Goal: Task Accomplishment & Management: Use online tool/utility

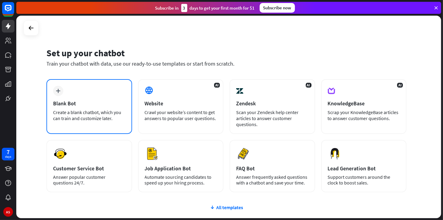
click at [65, 93] on div "plus Blank Bot Create a blank chatbot, which you can train and customize later." at bounding box center [89, 106] width 86 height 55
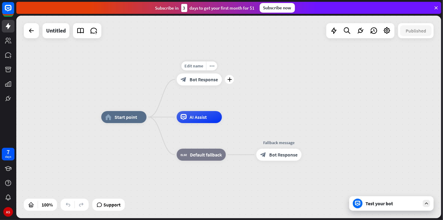
click at [197, 77] on span "Bot Response" at bounding box center [204, 80] width 28 height 6
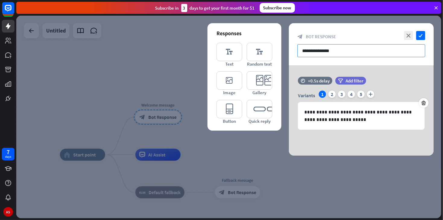
click at [345, 51] on input "**********" at bounding box center [361, 50] width 128 height 13
click at [36, 48] on div at bounding box center [228, 117] width 425 height 203
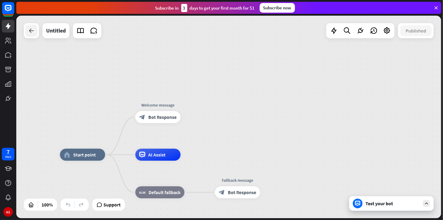
click at [33, 32] on icon at bounding box center [31, 30] width 7 height 7
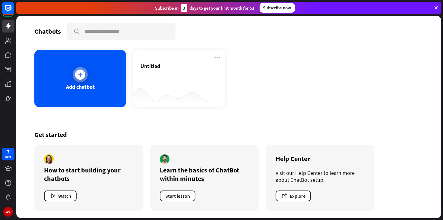
click at [88, 90] on div "Add chatbot" at bounding box center [80, 78] width 92 height 57
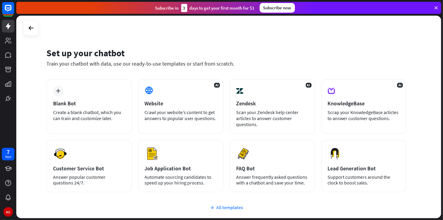
click at [223, 208] on div "All templates" at bounding box center [226, 208] width 360 height 6
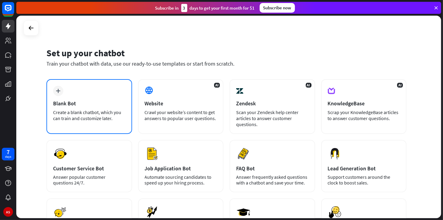
click at [96, 95] on div "plus Blank Bot Create a blank chatbot, which you can train and customize later." at bounding box center [89, 106] width 86 height 55
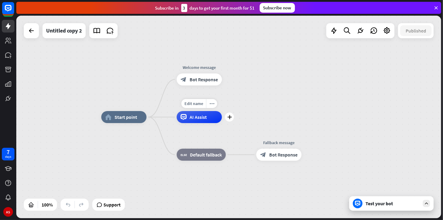
click at [195, 118] on span "AI Assist" at bounding box center [198, 117] width 17 height 6
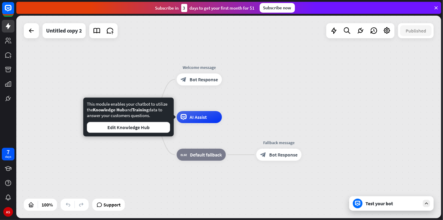
click at [156, 161] on div "home_2 Start point Welcome message block_bot_response Bot Response AI Assist bl…" at bounding box center [313, 218] width 425 height 203
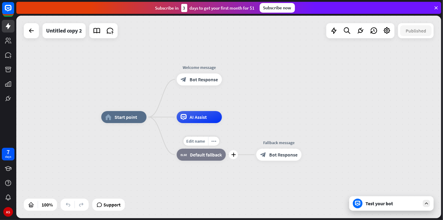
click at [200, 161] on div "Edit name more_horiz plus block_fallback Default fallback" at bounding box center [201, 155] width 49 height 12
click at [199, 152] on span "Default fallback" at bounding box center [206, 155] width 32 height 6
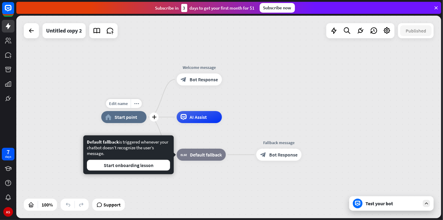
click at [124, 118] on span "Start point" at bounding box center [126, 117] width 23 height 6
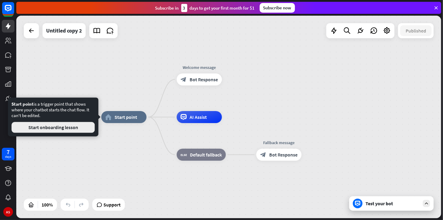
click at [74, 128] on button "Start onboarding lesson" at bounding box center [52, 127] width 83 height 11
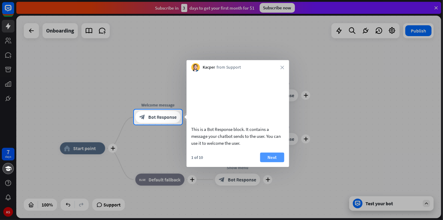
click at [279, 162] on button "Next" at bounding box center [272, 158] width 24 height 10
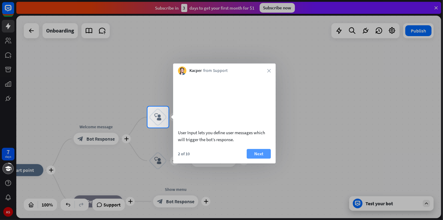
click at [265, 159] on button "Next" at bounding box center [259, 154] width 24 height 10
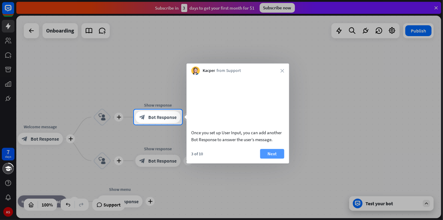
click at [272, 159] on button "Next" at bounding box center [272, 154] width 24 height 10
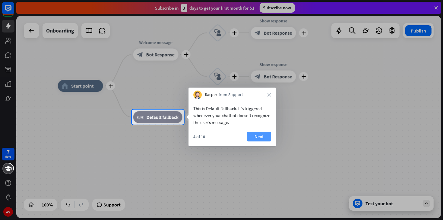
click at [263, 137] on button "Next" at bounding box center [259, 137] width 24 height 10
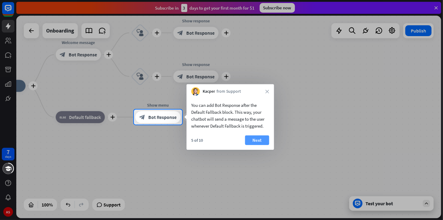
click at [261, 140] on button "Next" at bounding box center [257, 141] width 24 height 10
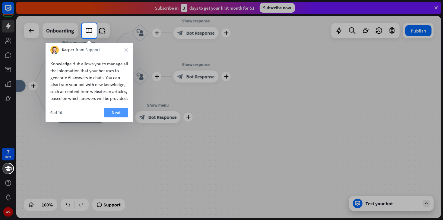
click at [118, 118] on button "Next" at bounding box center [116, 113] width 24 height 10
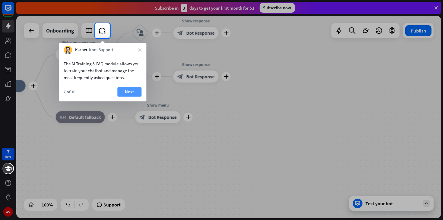
click at [128, 93] on button "Next" at bounding box center [129, 92] width 24 height 10
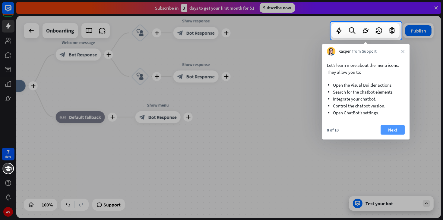
click at [390, 127] on button "Next" at bounding box center [392, 130] width 24 height 10
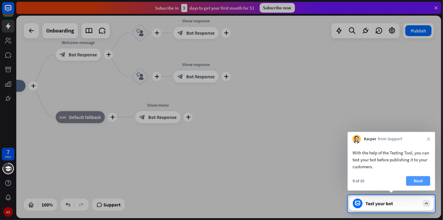
click at [419, 185] on button "Next" at bounding box center [418, 181] width 24 height 10
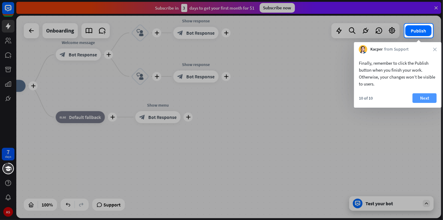
click at [427, 100] on button "Next" at bounding box center [424, 98] width 24 height 10
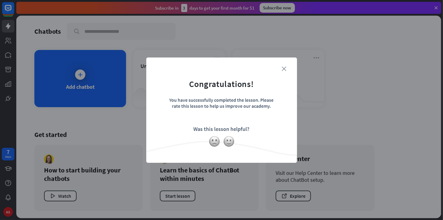
click at [283, 67] on icon "close" at bounding box center [284, 69] width 5 height 5
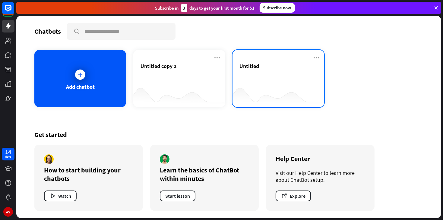
click at [243, 80] on div "Untitled" at bounding box center [278, 73] width 77 height 21
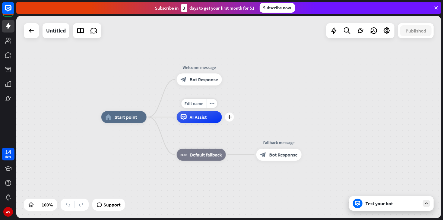
click at [207, 118] on div "AI Assist" at bounding box center [199, 117] width 45 height 12
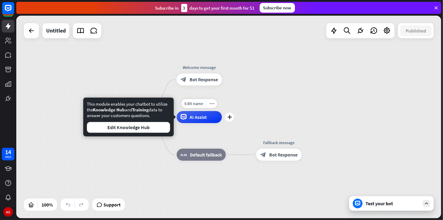
click at [204, 119] on span "AI Assist" at bounding box center [198, 117] width 17 height 6
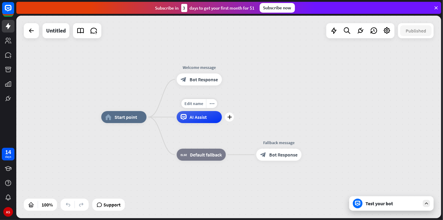
click at [204, 119] on span "AI Assist" at bounding box center [198, 117] width 17 height 6
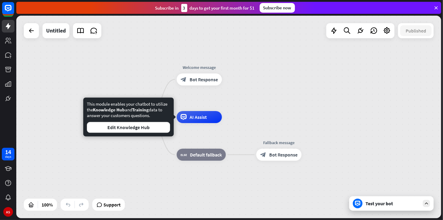
click at [91, 155] on div "home_2 Start point Welcome message block_bot_response Bot Response AI Assist bl…" at bounding box center [228, 117] width 425 height 203
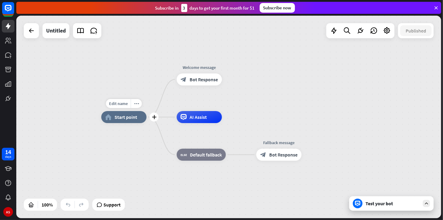
click at [127, 116] on span "Start point" at bounding box center [126, 117] width 23 height 6
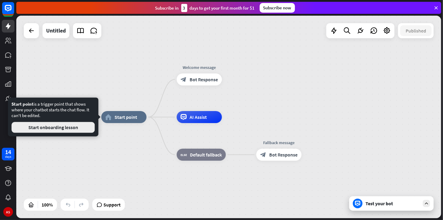
click at [84, 126] on button "Start onboarding lesson" at bounding box center [52, 127] width 83 height 11
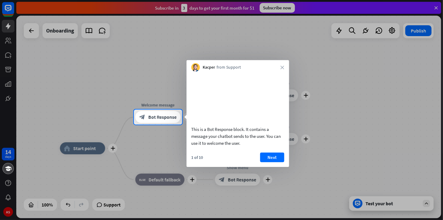
click at [282, 158] on div "This is a Bot Response block. It contains a message your chatbot sends to the u…" at bounding box center [238, 120] width 103 height 96
click at [279, 162] on button "Next" at bounding box center [272, 158] width 24 height 10
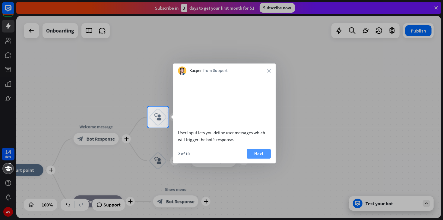
click at [252, 159] on button "Next" at bounding box center [259, 154] width 24 height 10
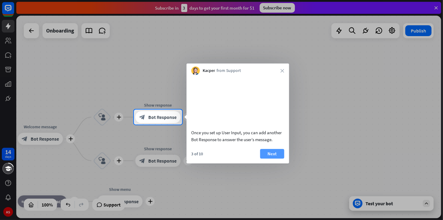
click at [271, 159] on button "Next" at bounding box center [272, 154] width 24 height 10
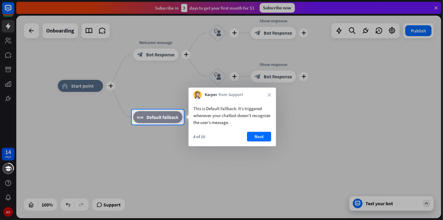
click at [263, 131] on div "This is Default Fallback. It’s triggered whenever your chatbot doesn't recogniz…" at bounding box center [231, 122] width 87 height 47
click at [262, 133] on button "Next" at bounding box center [259, 137] width 24 height 10
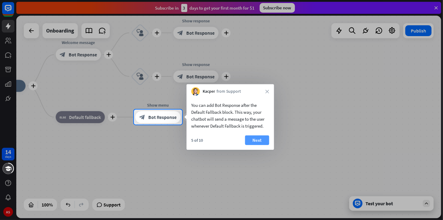
click at [260, 140] on button "Next" at bounding box center [257, 141] width 24 height 10
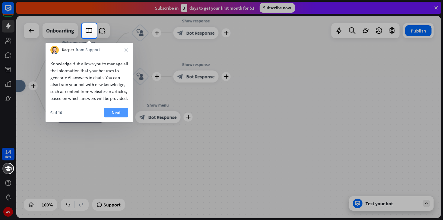
click at [104, 118] on button "Next" at bounding box center [116, 113] width 24 height 10
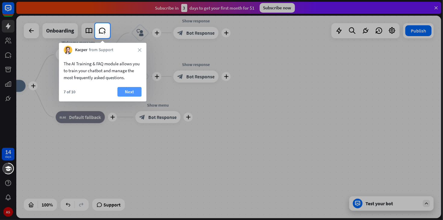
click at [127, 90] on button "Next" at bounding box center [129, 92] width 24 height 10
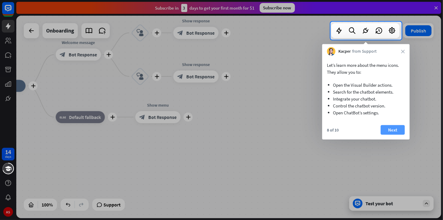
click at [394, 130] on button "Next" at bounding box center [392, 130] width 24 height 10
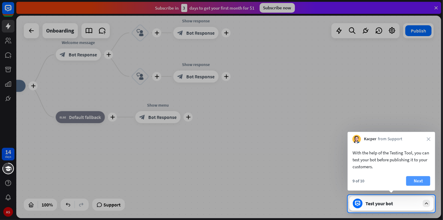
click at [416, 178] on button "Next" at bounding box center [418, 181] width 24 height 10
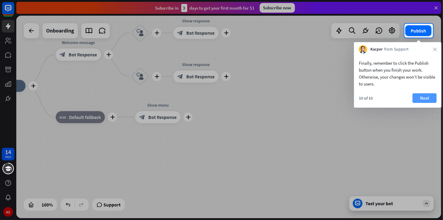
click at [415, 100] on button "Next" at bounding box center [424, 98] width 24 height 10
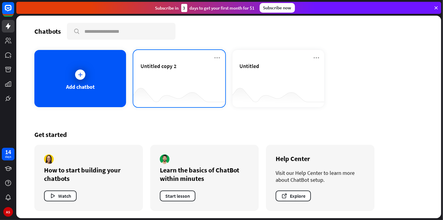
click at [157, 79] on div "Untitled copy 2" at bounding box center [178, 73] width 77 height 21
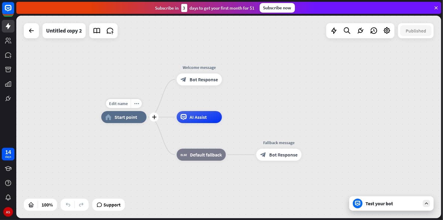
click at [121, 123] on div "Edit name more_horiz plus home_2 Start point" at bounding box center [123, 117] width 45 height 12
click at [116, 118] on span "Start point" at bounding box center [126, 117] width 23 height 6
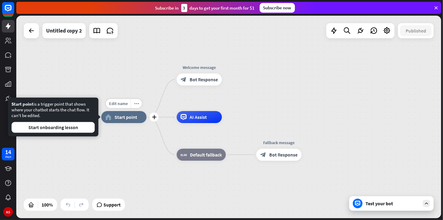
click at [116, 118] on span "Start point" at bounding box center [126, 117] width 23 height 6
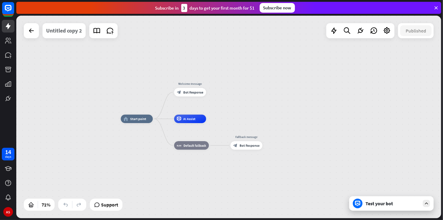
click at [72, 31] on div "Untitled copy 2" at bounding box center [64, 30] width 36 height 15
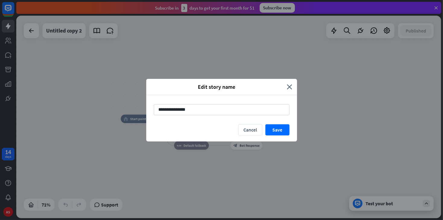
click at [285, 87] on div "Edit story name" at bounding box center [219, 87] width 136 height 7
click at [299, 90] on div "**********" at bounding box center [221, 110] width 443 height 220
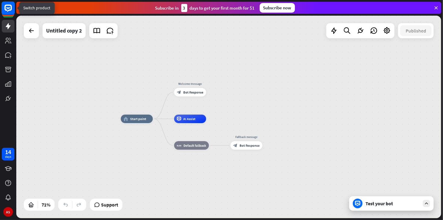
click at [6, 11] on rect at bounding box center [8, 8] width 13 height 13
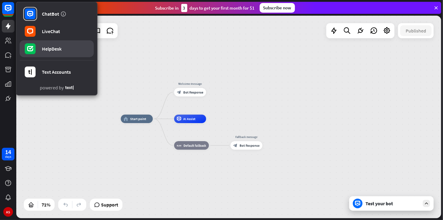
click at [51, 53] on link "HelpDesk" at bounding box center [57, 48] width 74 height 17
